Goal: Task Accomplishment & Management: Complete application form

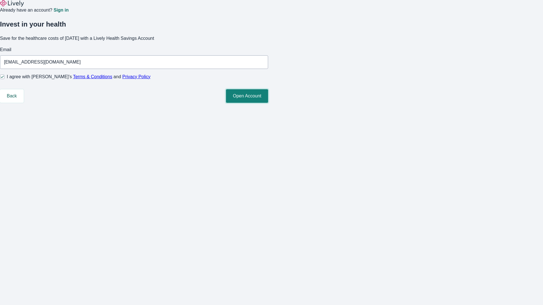
click at [268, 103] on button "Open Account" at bounding box center [247, 96] width 42 height 14
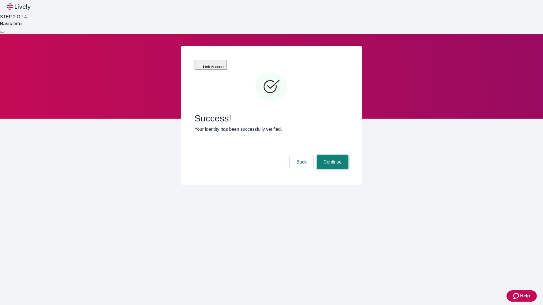
click at [332, 156] on button "Continue" at bounding box center [333, 163] width 32 height 14
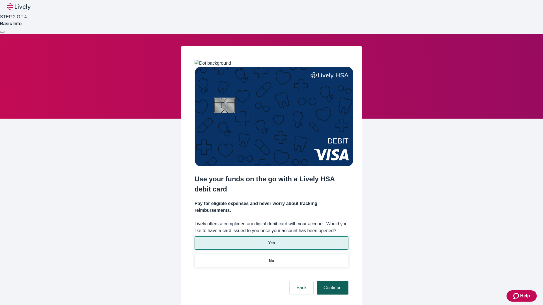
click at [271, 240] on p "Yes" at bounding box center [271, 243] width 7 height 6
click at [332, 281] on button "Continue" at bounding box center [333, 288] width 32 height 14
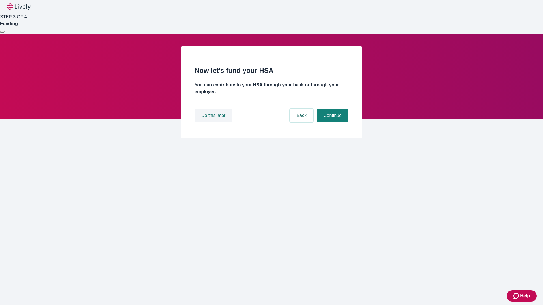
click at [214, 122] on button "Do this later" at bounding box center [214, 116] width 38 height 14
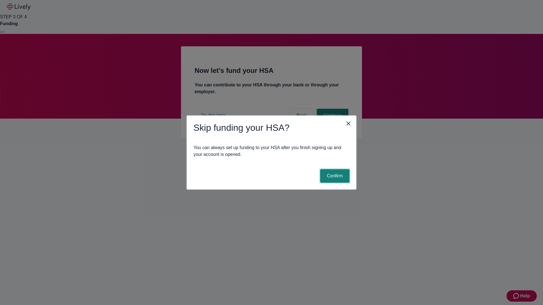
click at [334, 176] on button "Confirm" at bounding box center [334, 176] width 29 height 14
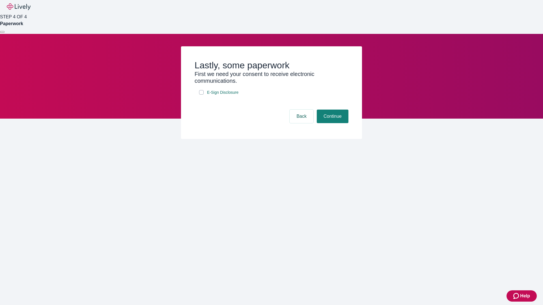
click at [201, 95] on input "E-Sign Disclosure" at bounding box center [201, 92] width 5 height 5
checkbox input "true"
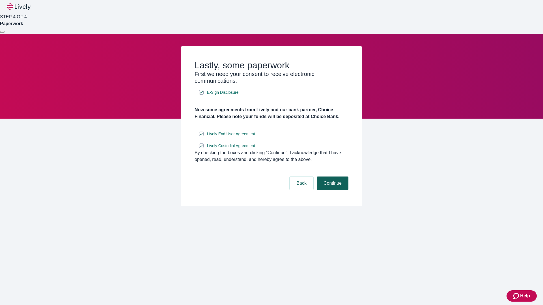
click at [332, 190] on button "Continue" at bounding box center [333, 184] width 32 height 14
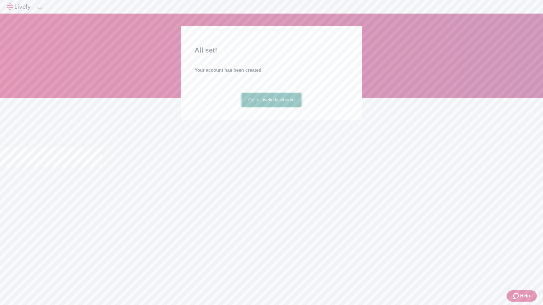
click at [271, 107] on link "Go to Lively dashboard" at bounding box center [271, 100] width 60 height 14
